Goal: Task Accomplishment & Management: Complete application form

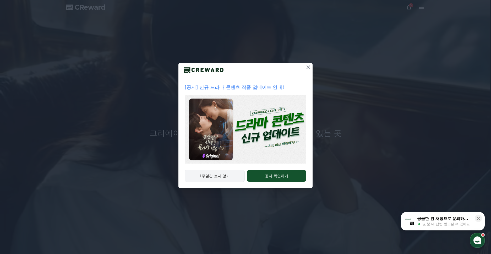
click at [224, 170] on button "1주일간 보지 않기" at bounding box center [215, 176] width 60 height 12
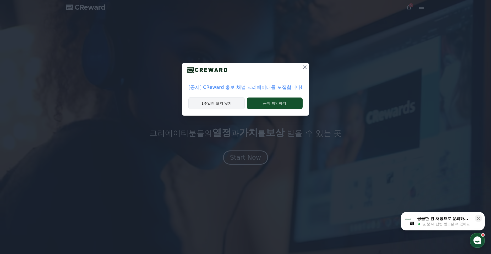
click at [233, 103] on button "1주일간 보지 않기" at bounding box center [216, 103] width 56 height 12
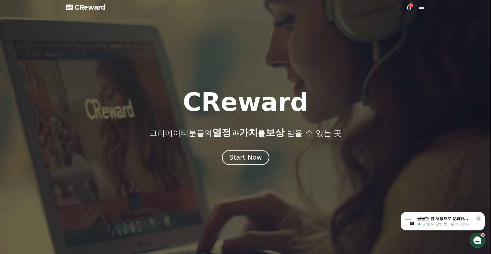
click at [254, 154] on div "Start Now" at bounding box center [245, 157] width 32 height 9
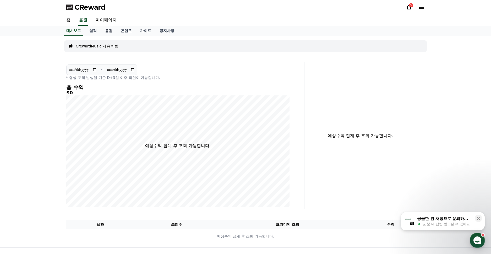
click at [103, 31] on link "음원" at bounding box center [109, 31] width 16 height 10
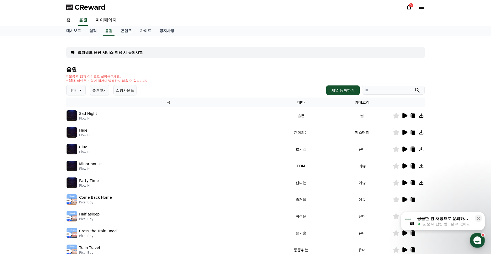
click at [80, 89] on icon at bounding box center [80, 90] width 6 height 6
click at [75, 115] on button "환상적인" at bounding box center [76, 118] width 19 height 12
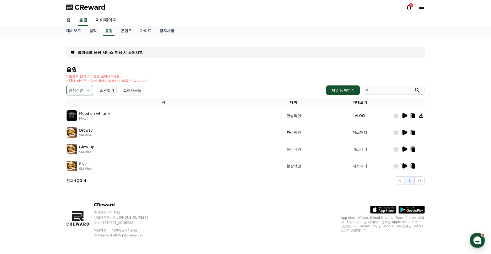
click at [403, 116] on icon at bounding box center [404, 115] width 5 height 5
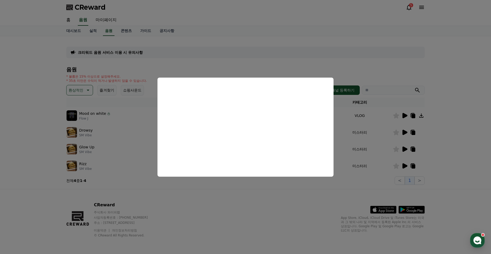
click at [337, 209] on button "close modal" at bounding box center [245, 127] width 491 height 254
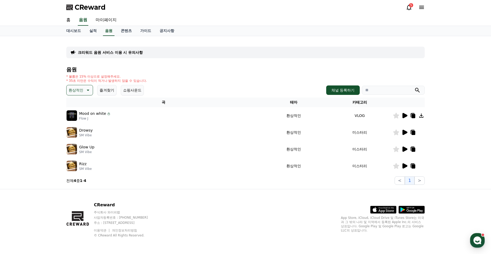
click at [404, 133] on icon at bounding box center [404, 132] width 5 height 5
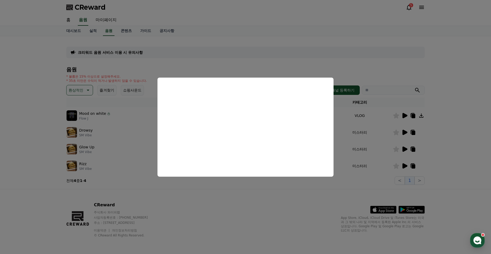
click at [232, 197] on button "close modal" at bounding box center [245, 127] width 491 height 254
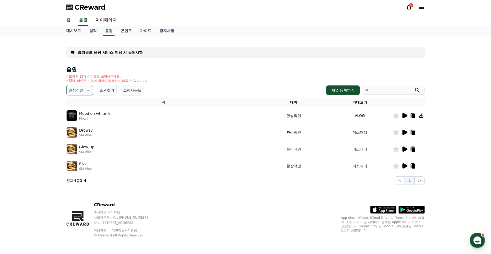
click at [85, 90] on icon at bounding box center [87, 90] width 6 height 6
click at [77, 115] on button "통통튀는" at bounding box center [76, 115] width 19 height 12
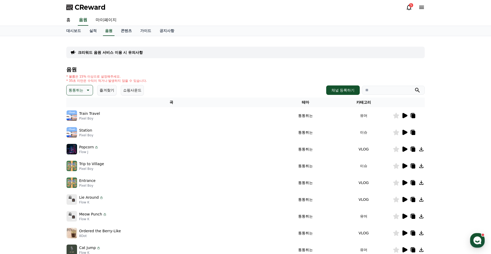
click at [404, 116] on icon at bounding box center [404, 115] width 5 height 5
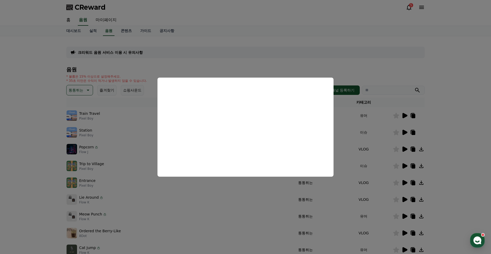
click at [238, 192] on button "close modal" at bounding box center [245, 127] width 491 height 254
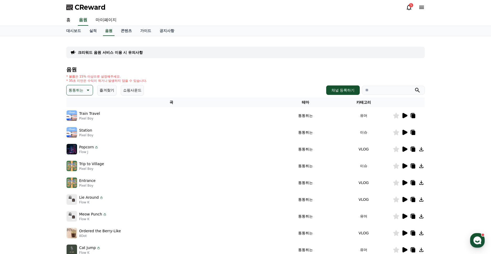
click at [405, 134] on icon at bounding box center [404, 132] width 5 height 5
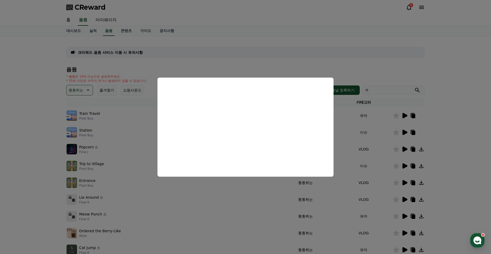
click at [241, 214] on button "close modal" at bounding box center [245, 127] width 491 height 254
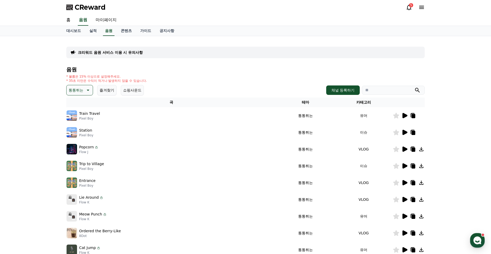
click at [404, 147] on icon at bounding box center [404, 148] width 5 height 5
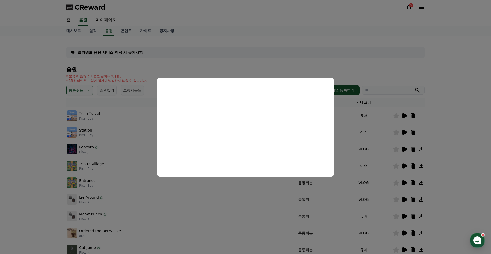
click at [211, 202] on button "close modal" at bounding box center [245, 127] width 491 height 254
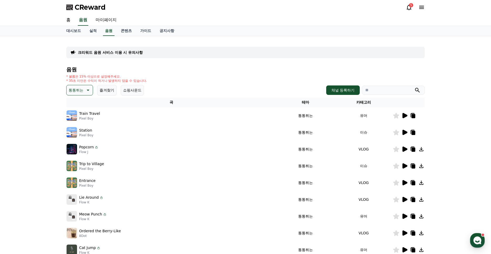
click at [405, 166] on icon at bounding box center [404, 165] width 5 height 5
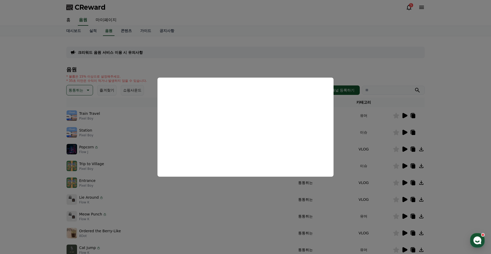
click at [247, 187] on button "close modal" at bounding box center [245, 127] width 491 height 254
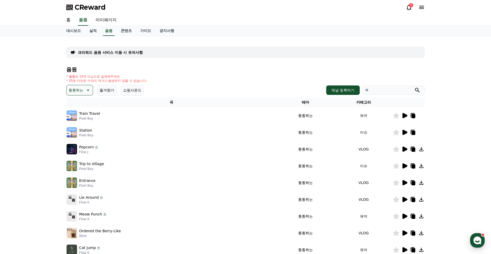
click at [404, 184] on icon at bounding box center [404, 182] width 5 height 5
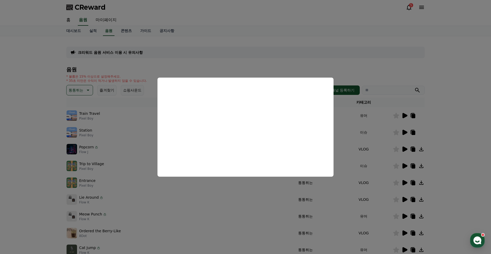
click at [266, 199] on button "close modal" at bounding box center [245, 127] width 491 height 254
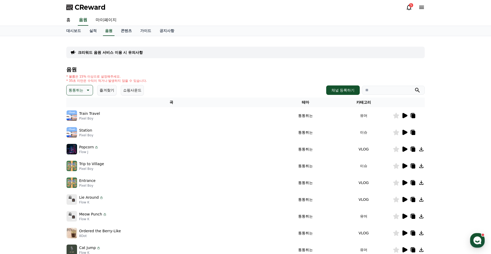
click at [405, 201] on icon at bounding box center [404, 199] width 6 height 6
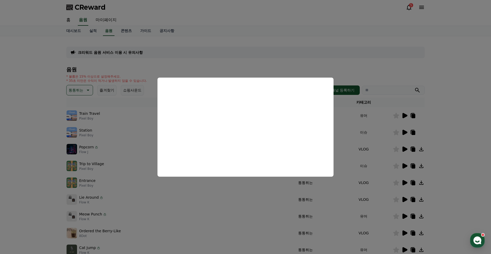
click at [213, 216] on button "close modal" at bounding box center [245, 127] width 491 height 254
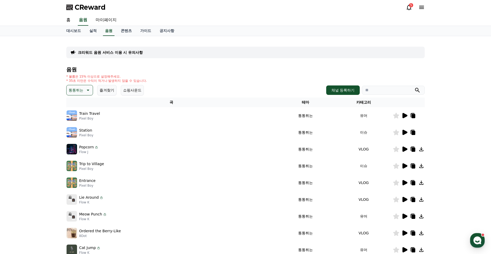
click at [405, 216] on icon at bounding box center [404, 215] width 5 height 5
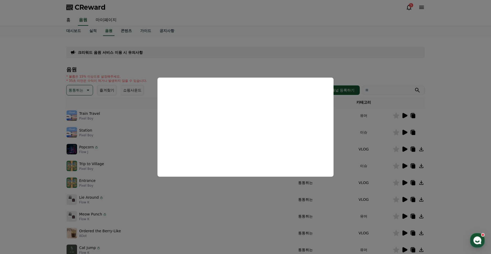
click at [213, 205] on button "close modal" at bounding box center [245, 127] width 491 height 254
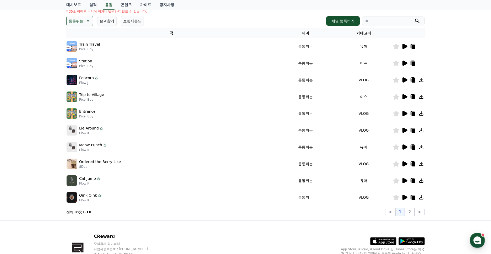
scroll to position [69, 0]
click at [405, 163] on icon at bounding box center [404, 163] width 5 height 5
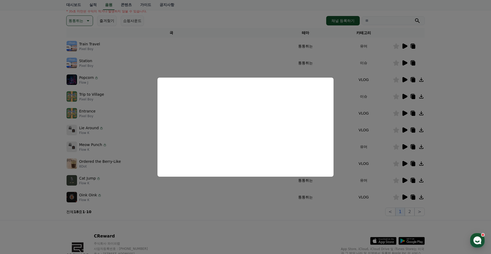
click at [217, 186] on button "close modal" at bounding box center [245, 127] width 491 height 254
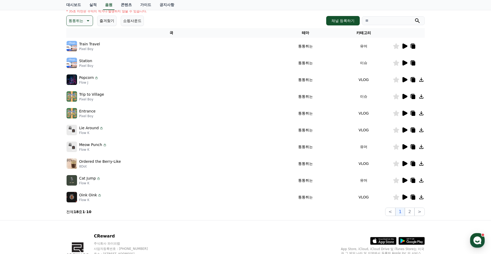
scroll to position [0, 0]
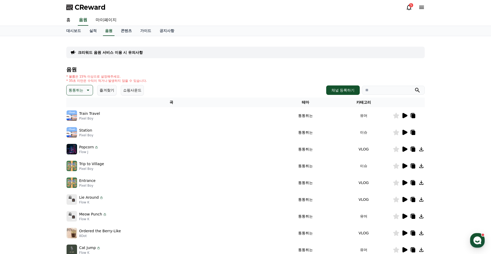
click at [84, 91] on icon at bounding box center [87, 90] width 6 height 6
click at [75, 115] on button "신나는" at bounding box center [74, 117] width 15 height 12
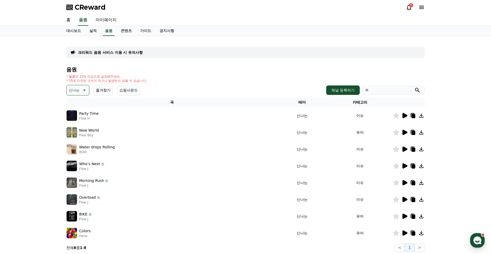
click at [405, 116] on icon at bounding box center [404, 115] width 5 height 5
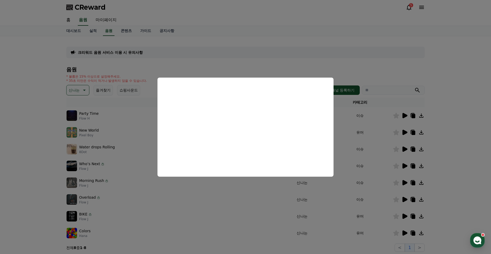
click at [262, 193] on button "close modal" at bounding box center [245, 127] width 491 height 254
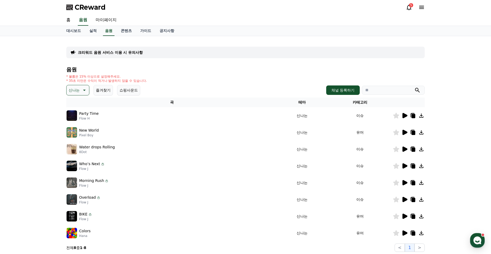
click at [397, 115] on icon at bounding box center [396, 116] width 6 height 6
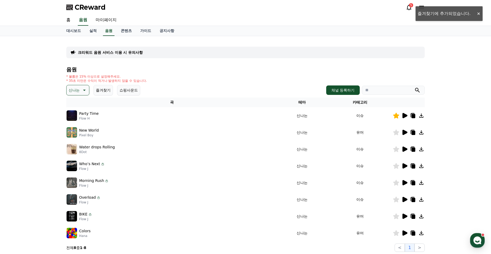
click at [403, 132] on icon at bounding box center [404, 132] width 5 height 5
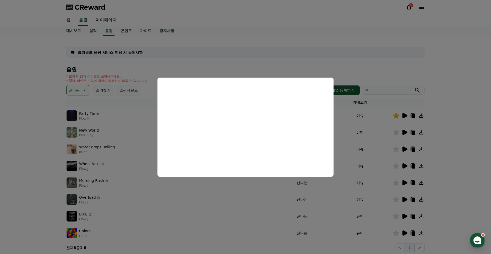
click at [262, 187] on button "close modal" at bounding box center [245, 127] width 491 height 254
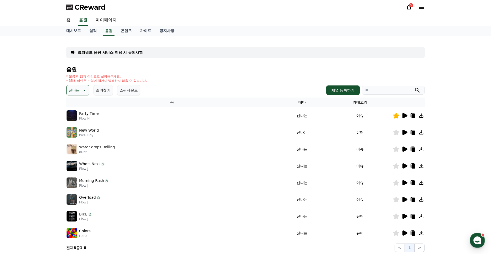
click at [405, 148] on icon at bounding box center [404, 148] width 5 height 5
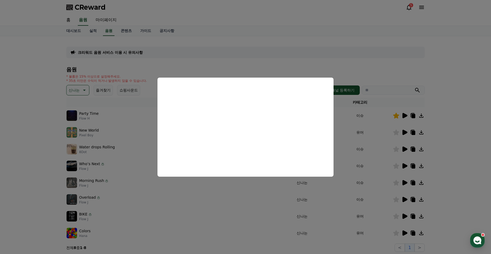
click at [247, 205] on button "close modal" at bounding box center [245, 127] width 491 height 254
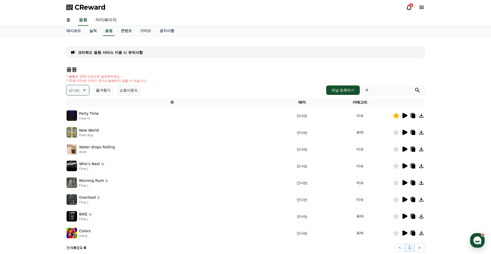
click at [405, 167] on icon at bounding box center [404, 166] width 6 height 6
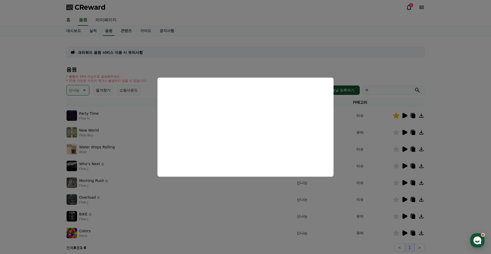
click at [234, 200] on button "close modal" at bounding box center [245, 127] width 491 height 254
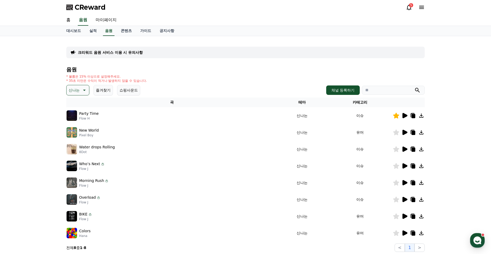
click at [395, 165] on icon at bounding box center [396, 166] width 6 height 6
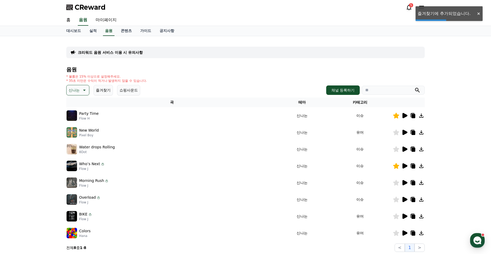
click at [405, 183] on icon at bounding box center [404, 182] width 5 height 5
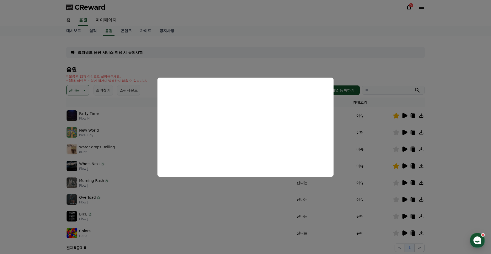
click at [225, 200] on button "close modal" at bounding box center [245, 127] width 491 height 254
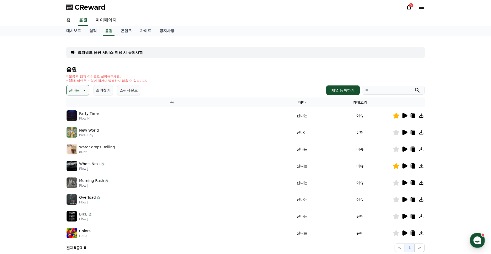
click at [117, 52] on p "크리워드 음원 서비스 이용 시 유의사항" at bounding box center [110, 52] width 65 height 5
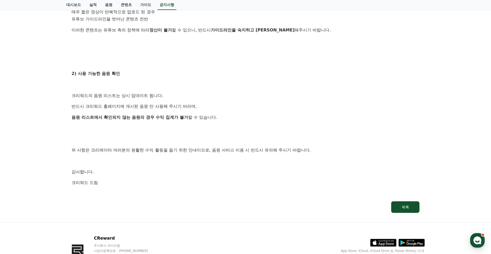
scroll to position [252, 0]
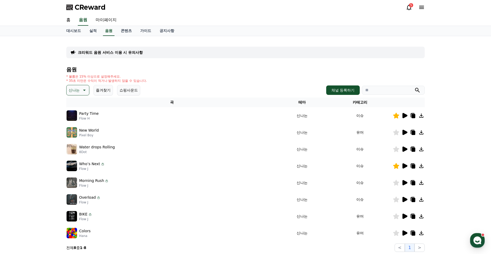
click at [421, 117] on icon at bounding box center [421, 115] width 4 height 4
click at [443, 13] on div "CReward 5" at bounding box center [245, 7] width 491 height 15
click at [450, 92] on div "크리워드 음원 서비스 이용 시 유의사항 음원 * 볼륨은 15% 이상으로 설정해주세요. * 35초 미만은 수익이 적거나 발생하지 않을 수 있습니…" at bounding box center [245, 146] width 491 height 220
click at [477, 13] on div at bounding box center [478, 13] width 8 height 5
click at [404, 116] on icon at bounding box center [404, 115] width 5 height 5
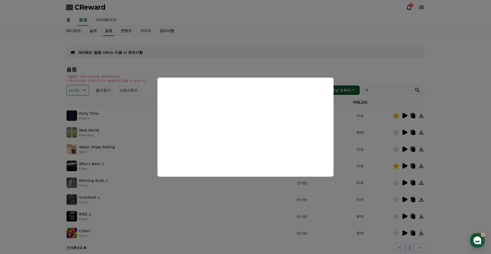
click at [430, 64] on button "close modal" at bounding box center [245, 127] width 491 height 254
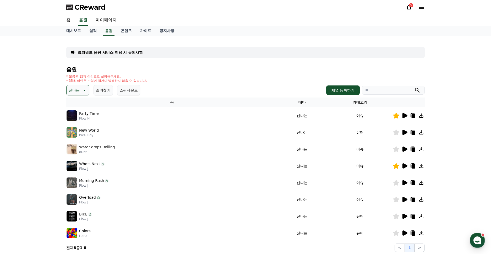
click at [423, 115] on icon at bounding box center [421, 115] width 6 height 6
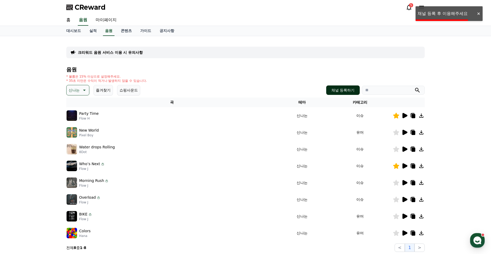
click at [341, 94] on link "채널 등록하기" at bounding box center [343, 89] width 34 height 9
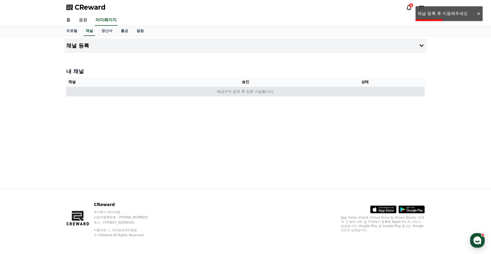
click at [165, 92] on td "예상수익 집계 후 조회 가능합니다." at bounding box center [245, 92] width 358 height 10
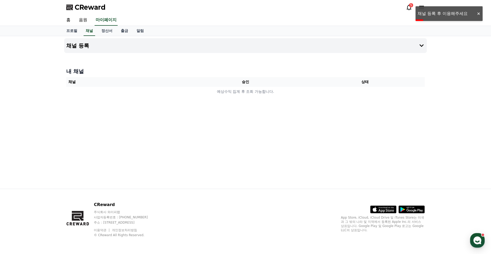
click at [331, 58] on div "채널 등록 내 채널 채널 승인 상태 예상수익 집계 후 조회 가능합니다." at bounding box center [245, 112] width 366 height 152
click at [421, 46] on icon at bounding box center [421, 45] width 4 height 3
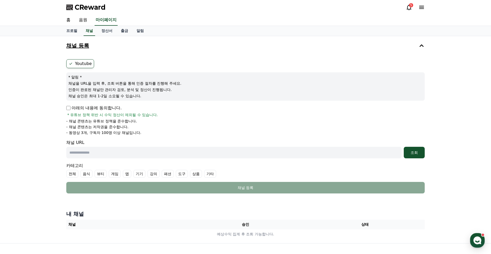
click at [71, 64] on icon at bounding box center [71, 64] width 4 height 4
click at [69, 105] on p "아래의 내용에 동의합니다." at bounding box center [93, 108] width 55 height 6
click at [205, 131] on li "- 동영상 3개, 구독자 100명 이상 채널입니다." at bounding box center [245, 132] width 358 height 5
click at [143, 155] on input "text" at bounding box center [233, 153] width 335 height 12
paste input "**********"
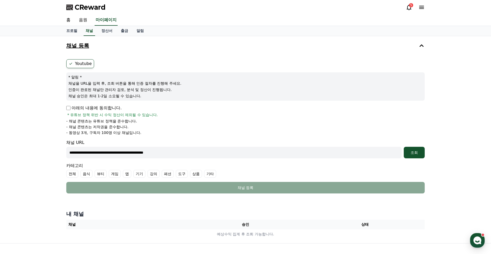
type input "**********"
click at [247, 123] on li "- 채널 콘텐츠는 유튜브 정책을 준수합니다." at bounding box center [245, 120] width 358 height 5
click at [99, 173] on label "뷰티" at bounding box center [101, 174] width 12 height 8
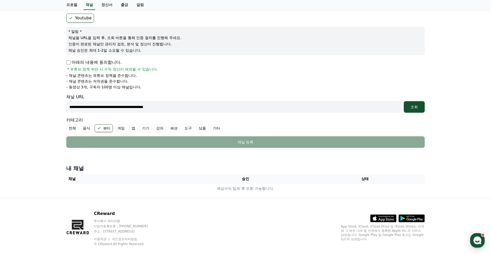
scroll to position [48, 0]
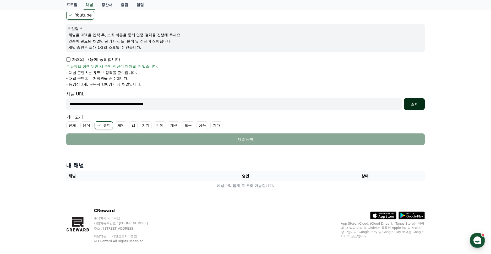
click at [411, 102] on div "조회" at bounding box center [413, 103] width 17 height 5
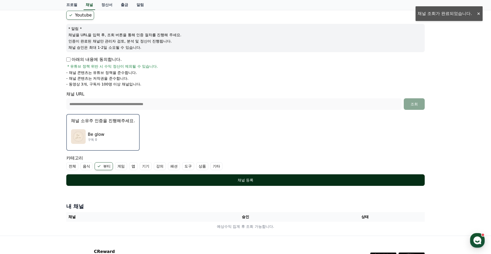
click at [251, 180] on div "채널 등록" at bounding box center [245, 179] width 337 height 5
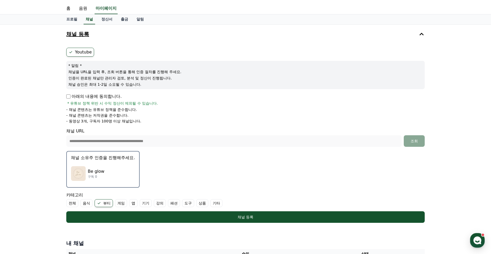
scroll to position [11, 0]
click at [114, 173] on div "Be glow 구독 0" at bounding box center [103, 173] width 64 height 21
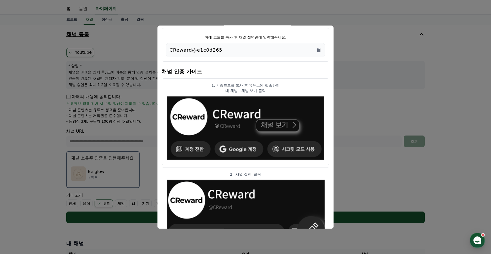
scroll to position [0, 0]
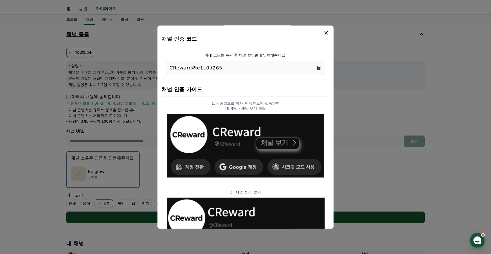
click at [319, 67] on icon "Copy to clipboard" at bounding box center [318, 68] width 3 height 4
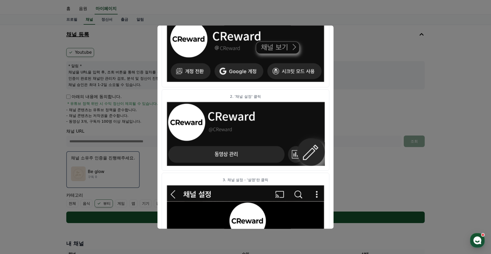
scroll to position [96, 0]
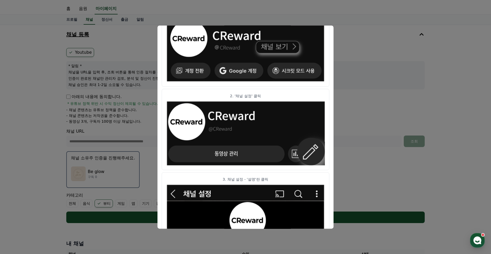
click at [370, 103] on button "close modal" at bounding box center [245, 127] width 491 height 254
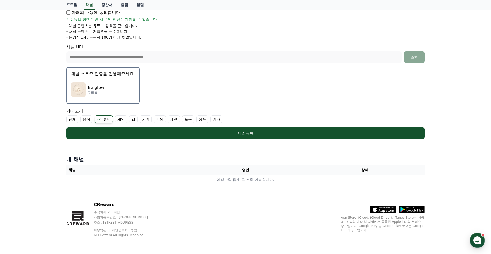
scroll to position [0, 0]
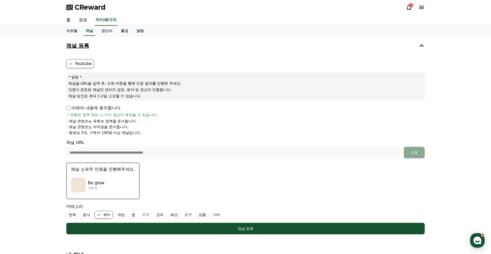
click at [85, 21] on link "음원" at bounding box center [83, 20] width 17 height 11
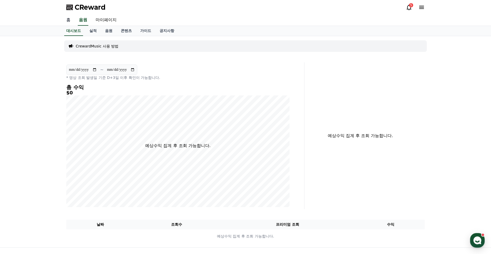
click at [70, 18] on link "홈" at bounding box center [68, 20] width 13 height 11
click at [106, 19] on link "마이페이지" at bounding box center [105, 20] width 29 height 11
select select "**********"
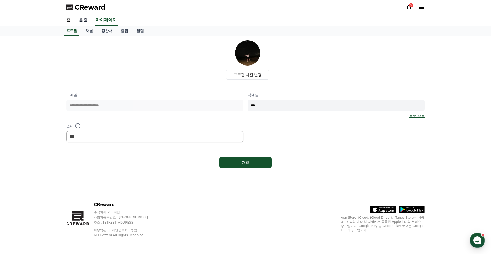
click at [82, 19] on link "음원" at bounding box center [83, 20] width 17 height 11
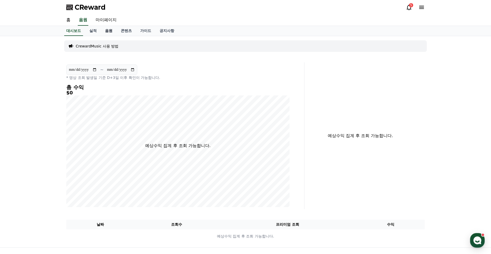
click at [104, 30] on link "음원" at bounding box center [109, 31] width 16 height 10
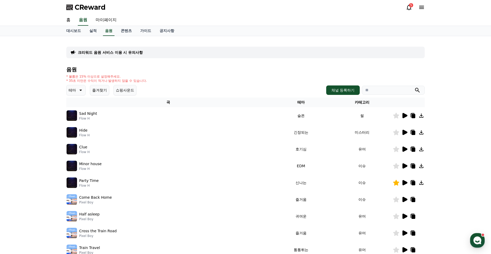
click at [99, 89] on button "즐겨찾기" at bounding box center [99, 90] width 19 height 10
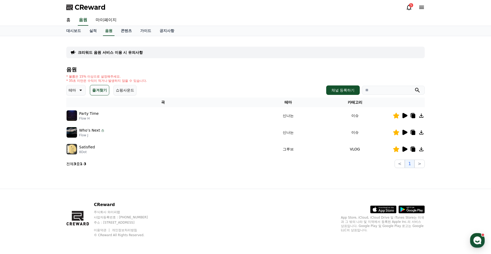
click at [403, 117] on icon at bounding box center [404, 115] width 5 height 5
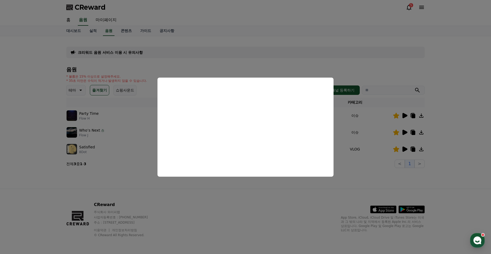
click at [224, 210] on button "close modal" at bounding box center [245, 127] width 491 height 254
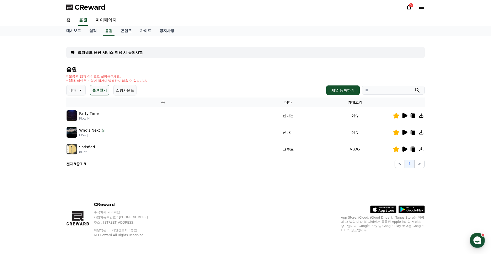
click at [406, 116] on icon at bounding box center [404, 115] width 5 height 5
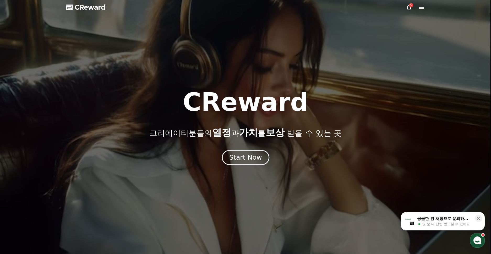
click at [246, 160] on div "Start Now" at bounding box center [245, 157] width 32 height 9
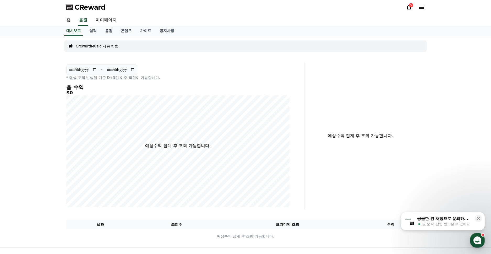
click at [105, 29] on link "음원" at bounding box center [109, 31] width 16 height 10
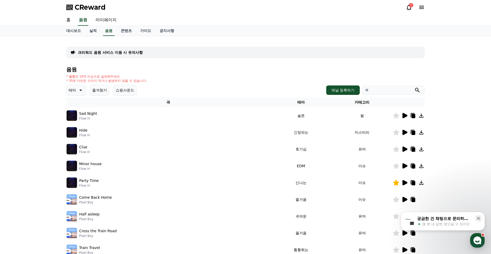
click at [95, 90] on button "즐겨찾기" at bounding box center [99, 90] width 19 height 10
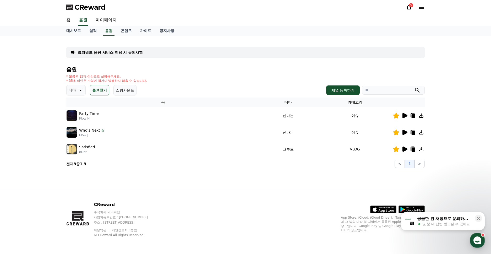
click at [404, 132] on icon at bounding box center [404, 132] width 5 height 5
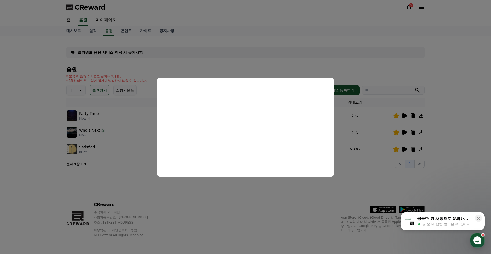
click at [238, 200] on button "close modal" at bounding box center [245, 127] width 491 height 254
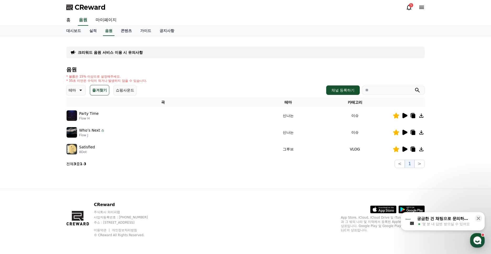
click at [407, 149] on div at bounding box center [408, 149] width 31 height 6
click at [405, 150] on icon at bounding box center [404, 148] width 5 height 5
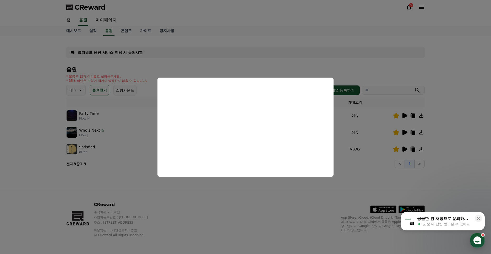
click at [231, 193] on button "close modal" at bounding box center [245, 127] width 491 height 254
